Goal: Use online tool/utility: Utilize a website feature to perform a specific function

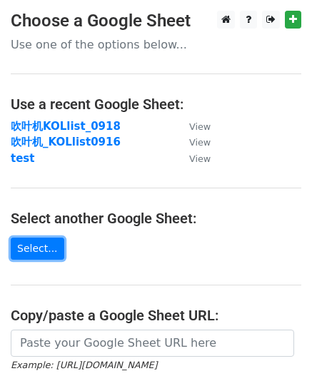
click at [43, 245] on link "Select..." at bounding box center [37, 248] width 53 height 22
click at [46, 239] on link "Select..." at bounding box center [37, 248] width 53 height 22
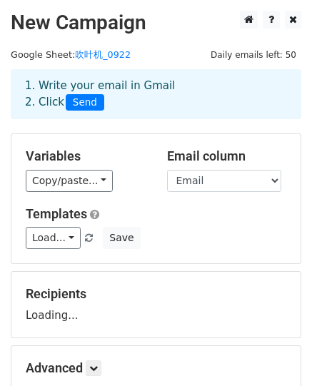
scroll to position [71, 0]
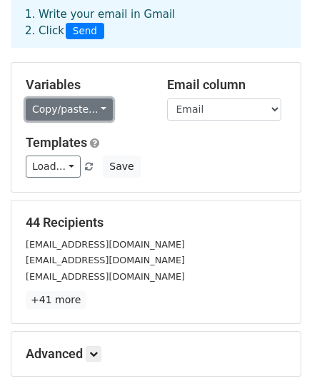
click at [96, 107] on link "Copy/paste..." at bounding box center [69, 109] width 87 height 22
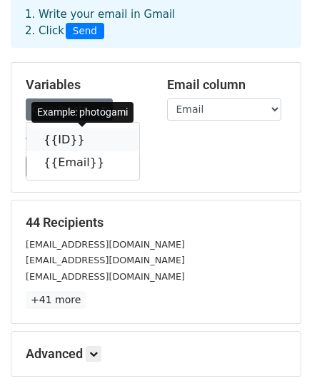
click at [60, 140] on link "{{ID}}" at bounding box center [82, 139] width 113 height 23
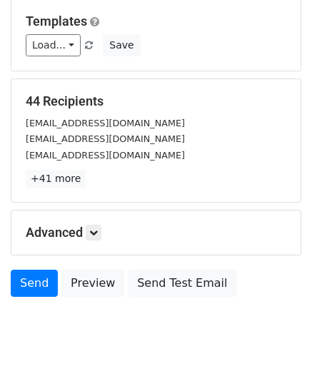
scroll to position [221, 0]
